Goal: Task Accomplishment & Management: Manage account settings

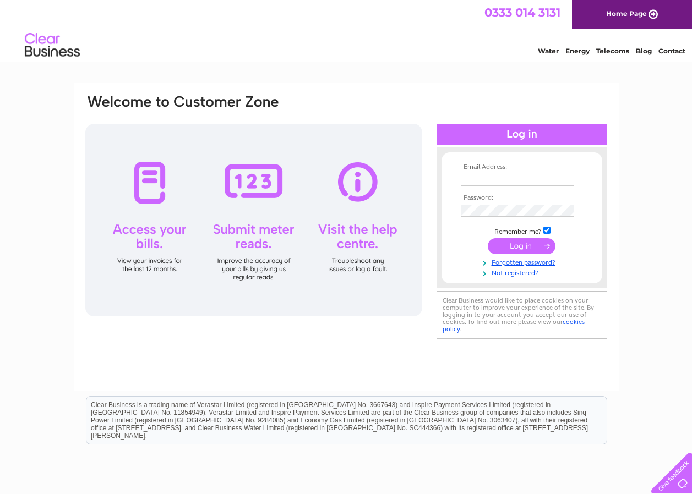
click at [496, 181] on input "text" at bounding box center [517, 180] width 113 height 12
type input "hurtiso@aol.com"
click at [533, 245] on input "submit" at bounding box center [522, 246] width 68 height 15
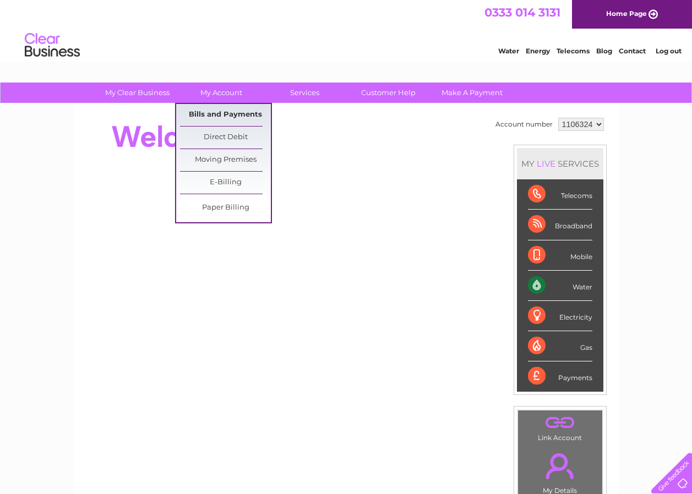
click at [228, 111] on link "Bills and Payments" at bounding box center [225, 115] width 91 height 22
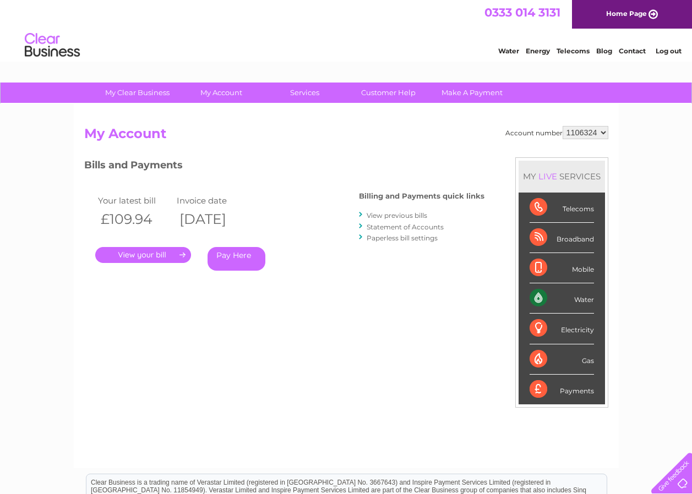
click at [159, 257] on link "." at bounding box center [143, 255] width 96 height 16
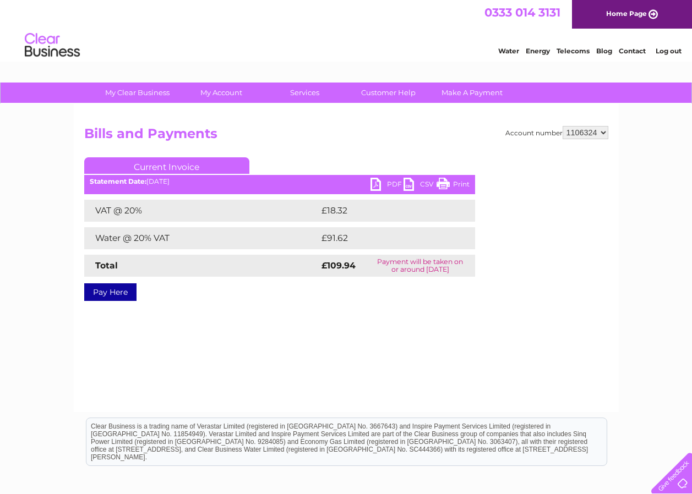
click at [373, 187] on link "PDF" at bounding box center [386, 186] width 33 height 16
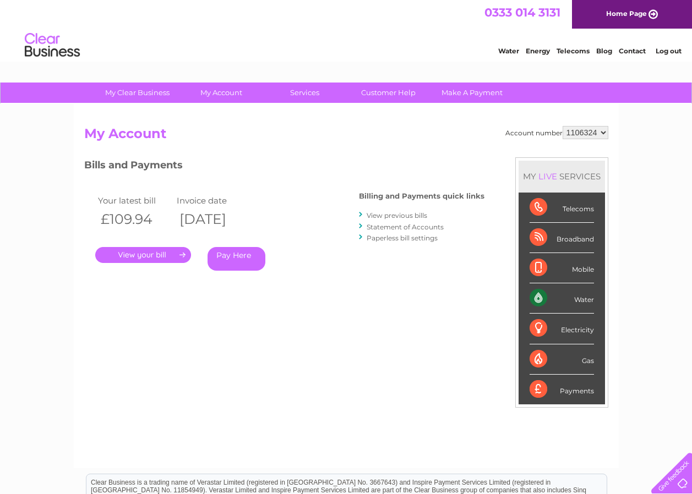
click at [671, 52] on link "Log out" at bounding box center [669, 51] width 26 height 8
